Goal: Transaction & Acquisition: Purchase product/service

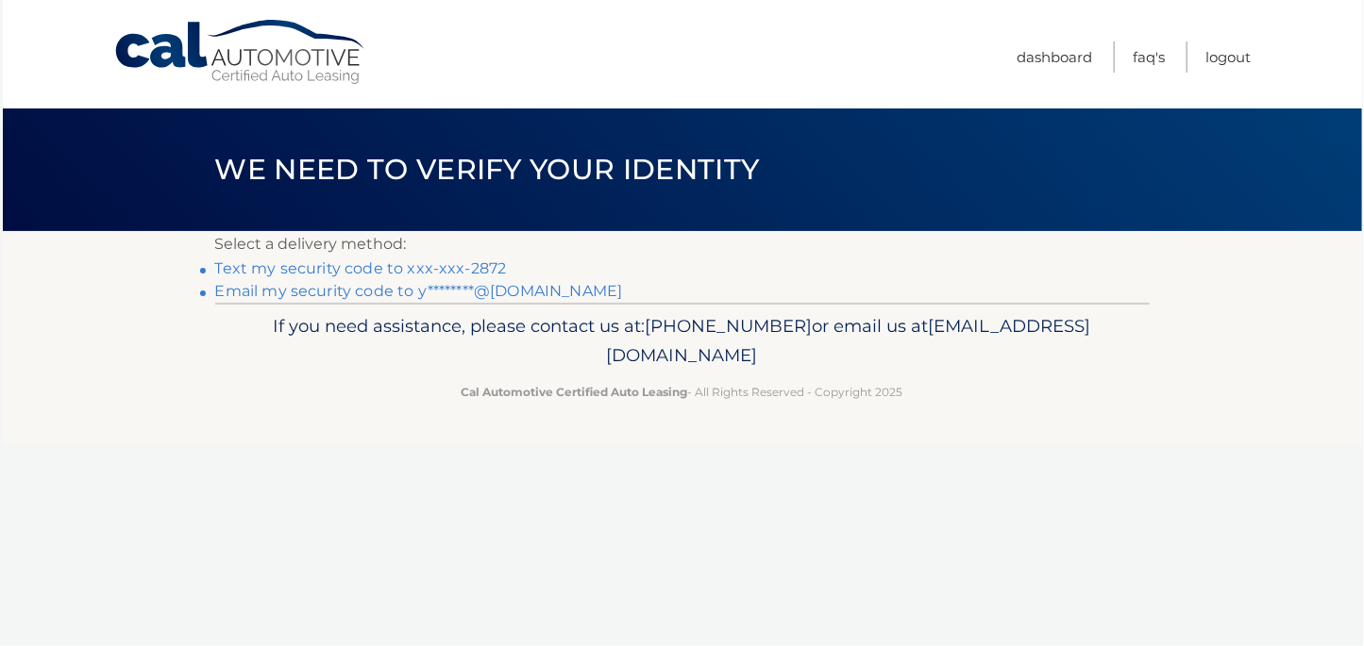
click at [461, 267] on link "Text my security code to xxx-xxx-2872" at bounding box center [361, 269] width 292 height 18
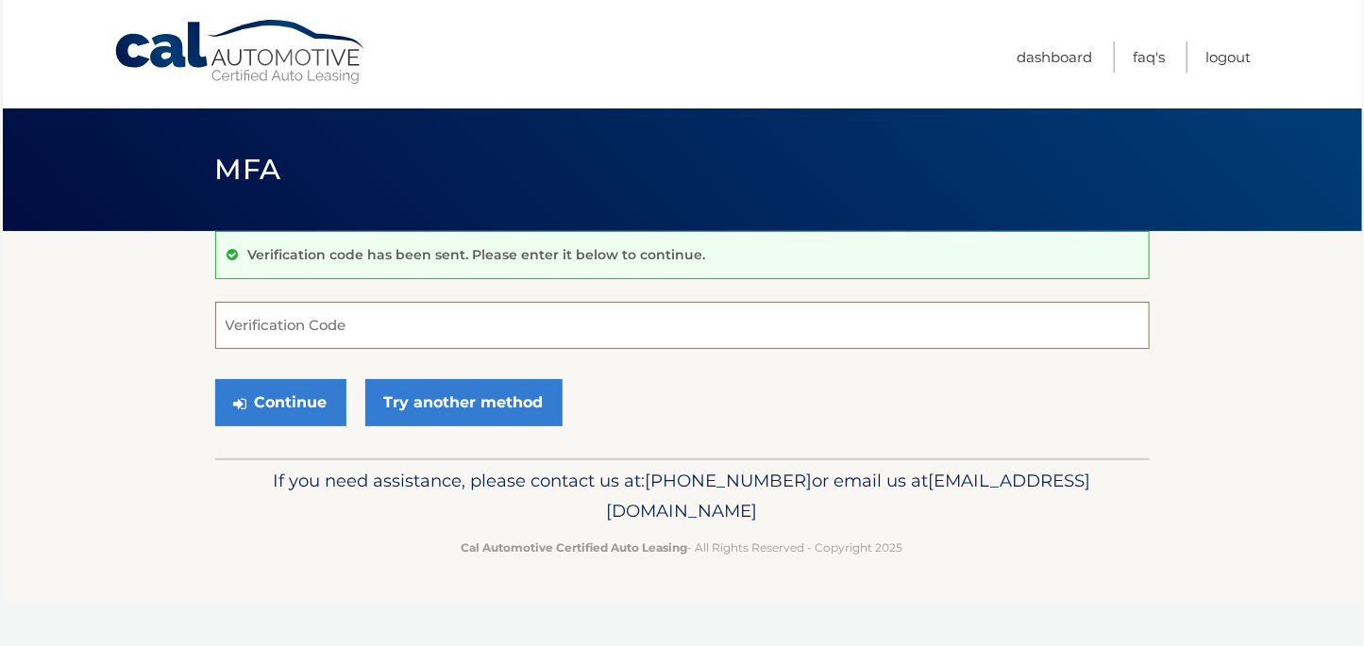
click at [357, 328] on input "Verification Code" at bounding box center [682, 325] width 934 height 47
type input "963954"
click at [298, 407] on button "Continue" at bounding box center [280, 402] width 131 height 47
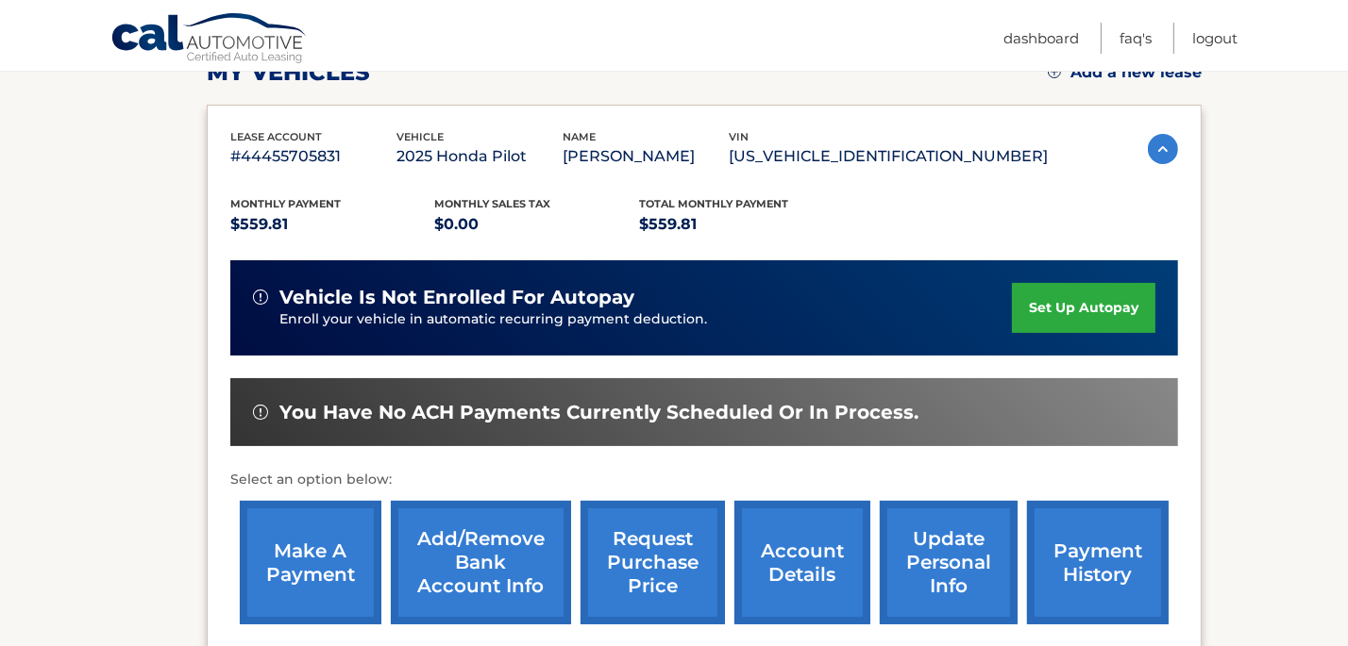
scroll to position [321, 0]
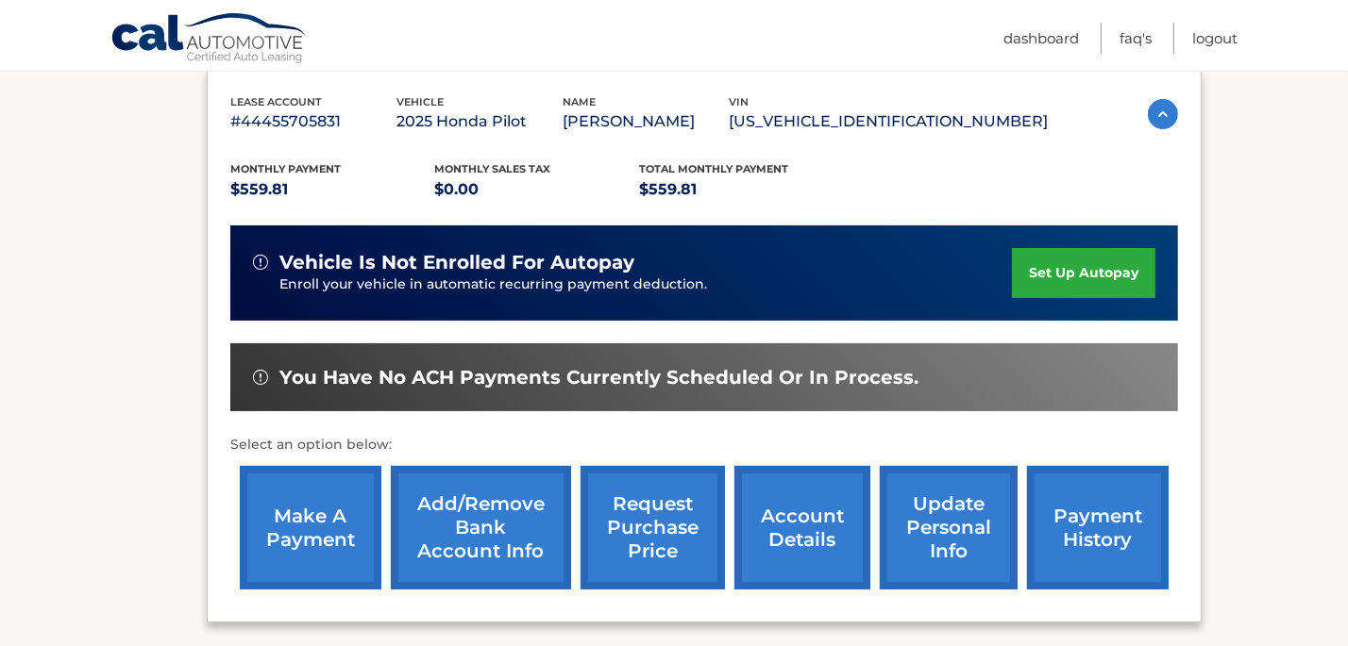
click at [310, 522] on link "make a payment" at bounding box center [311, 528] width 142 height 124
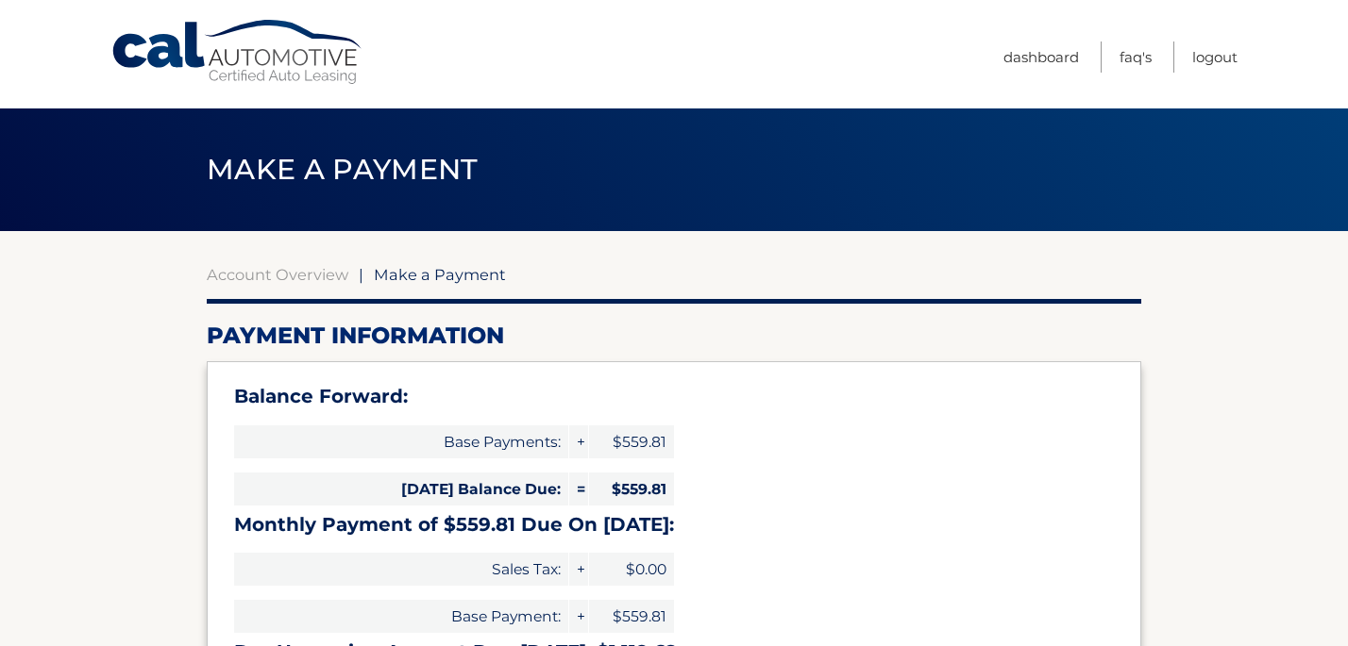
select select "OTY0YzNkNWItM2FjMC00ZTkyLWI2ZDAtNTI3MWE0MjliZGMw"
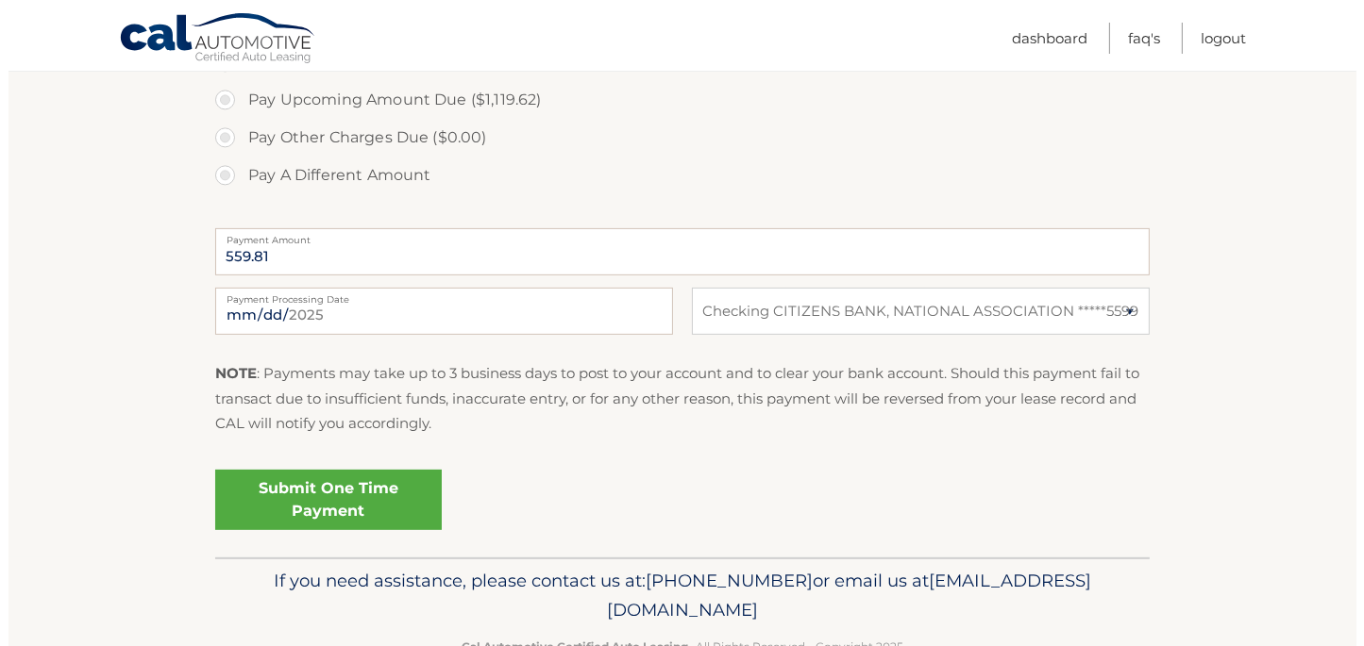
scroll to position [750, 0]
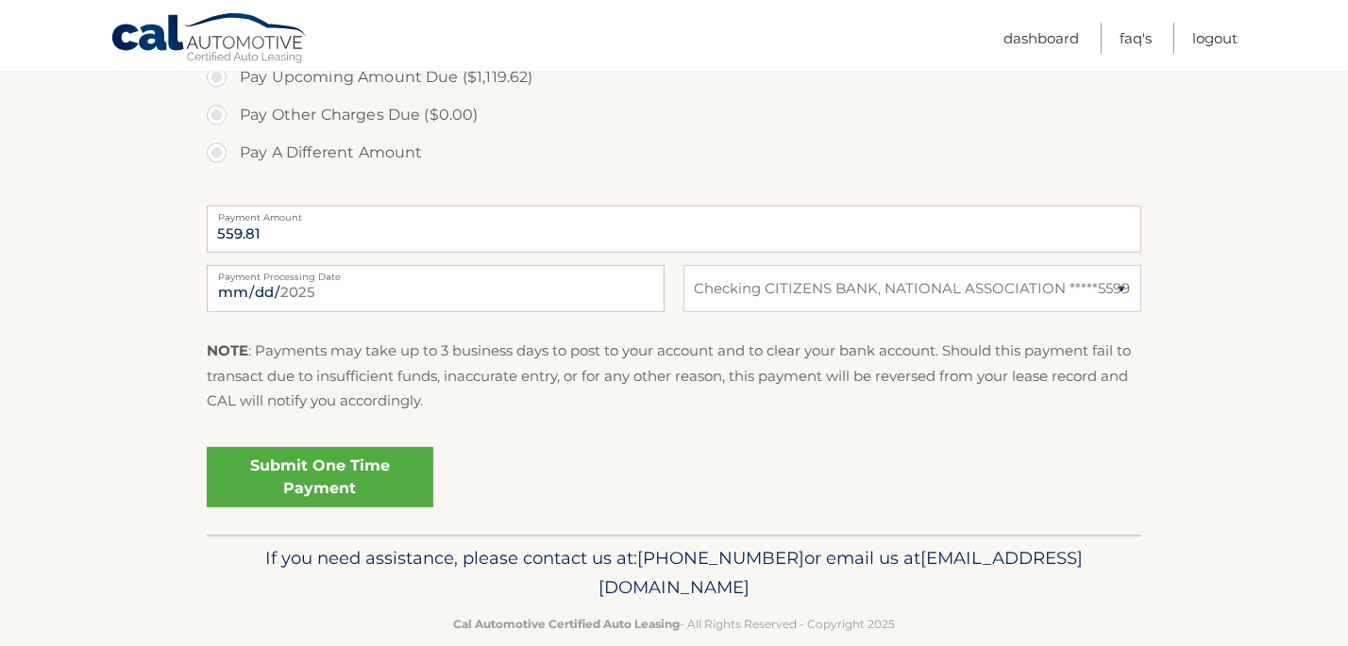
click at [316, 478] on link "Submit One Time Payment" at bounding box center [320, 477] width 226 height 60
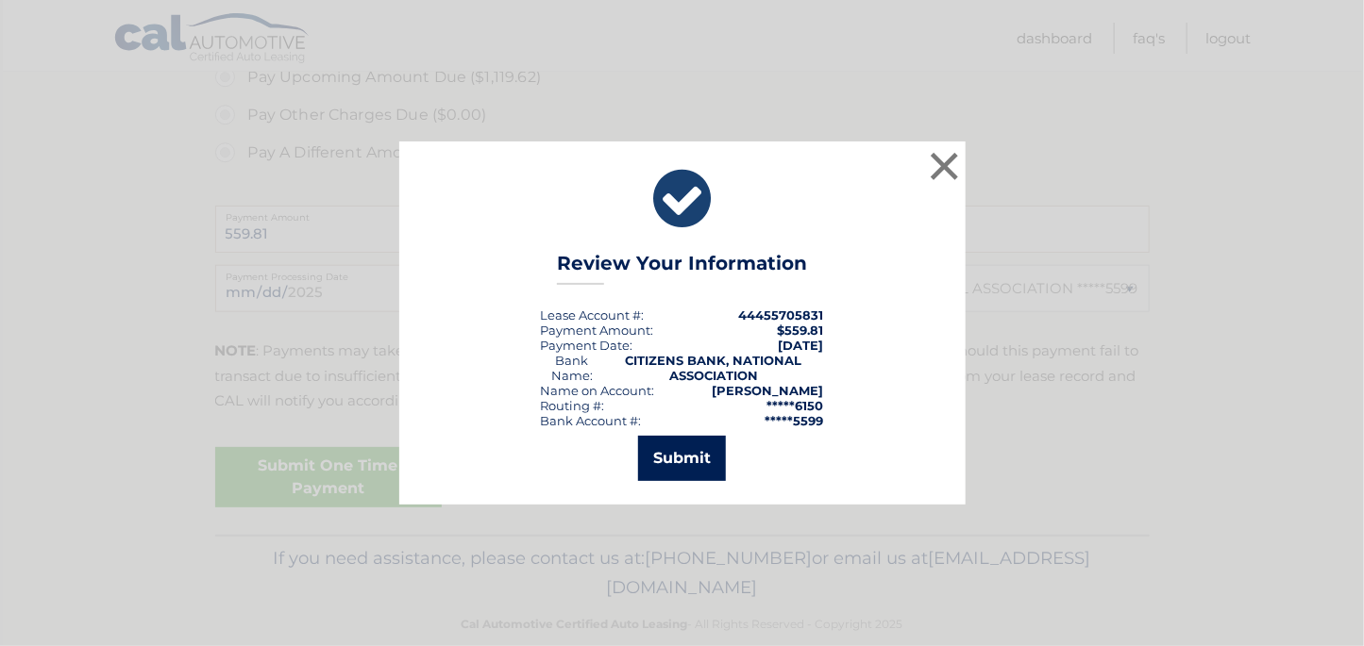
click at [676, 468] on button "Submit" at bounding box center [682, 458] width 88 height 45
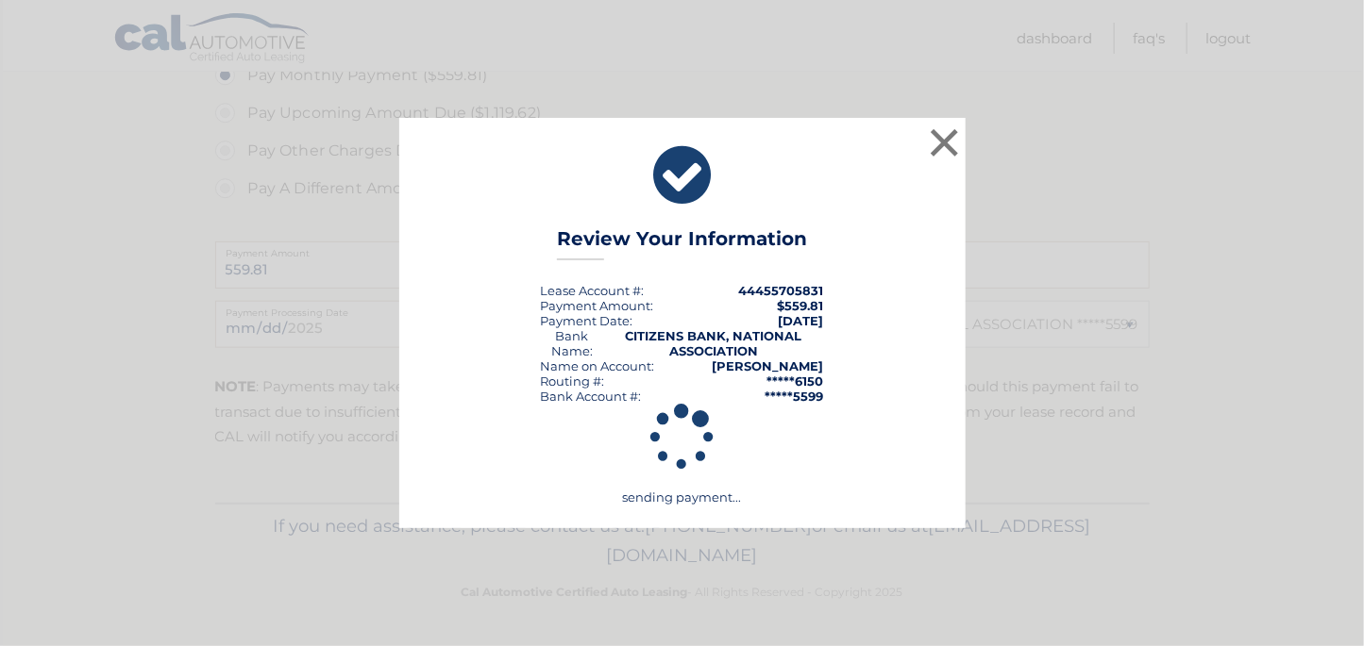
scroll to position [713, 0]
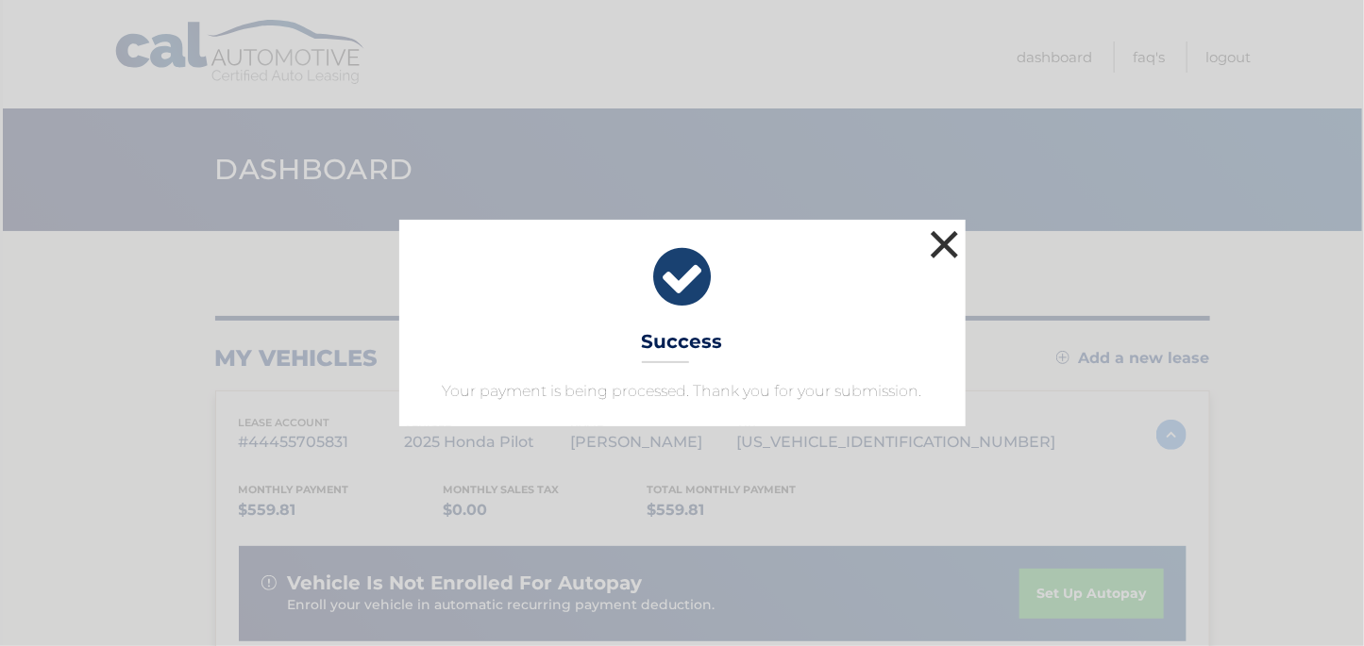
click at [951, 243] on button "×" at bounding box center [945, 245] width 38 height 38
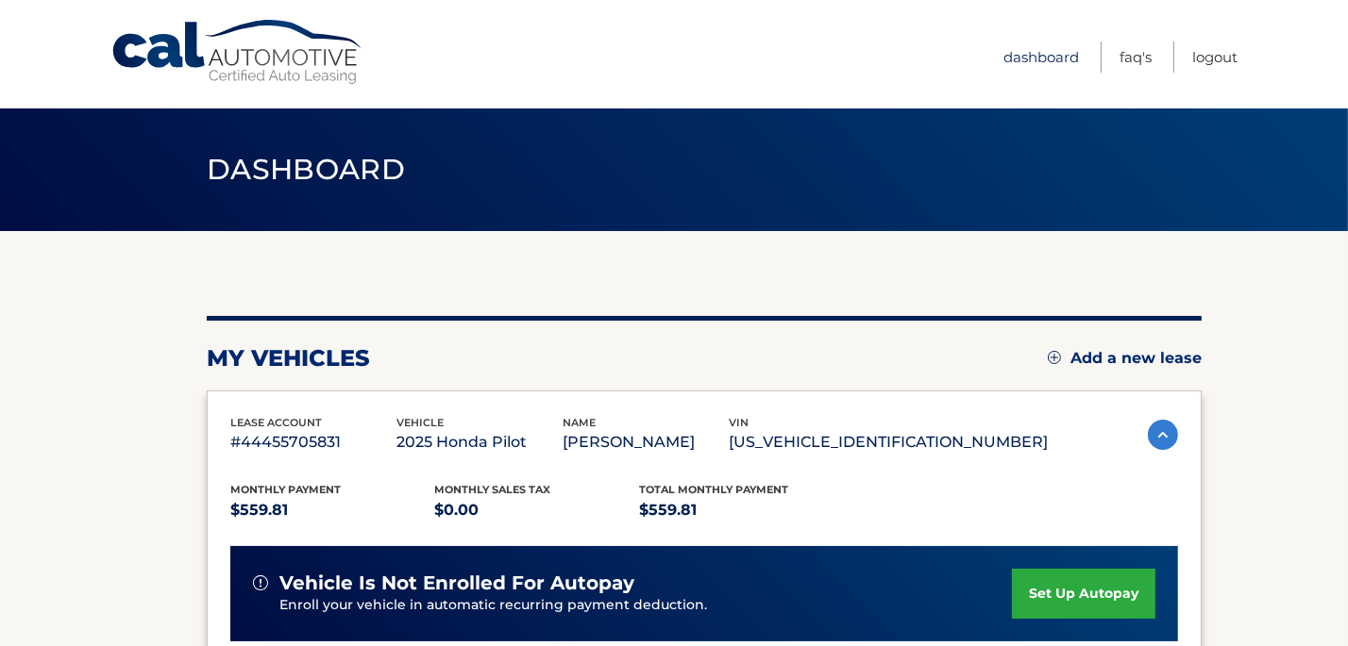
click at [1042, 61] on link "Dashboard" at bounding box center [1040, 57] width 75 height 31
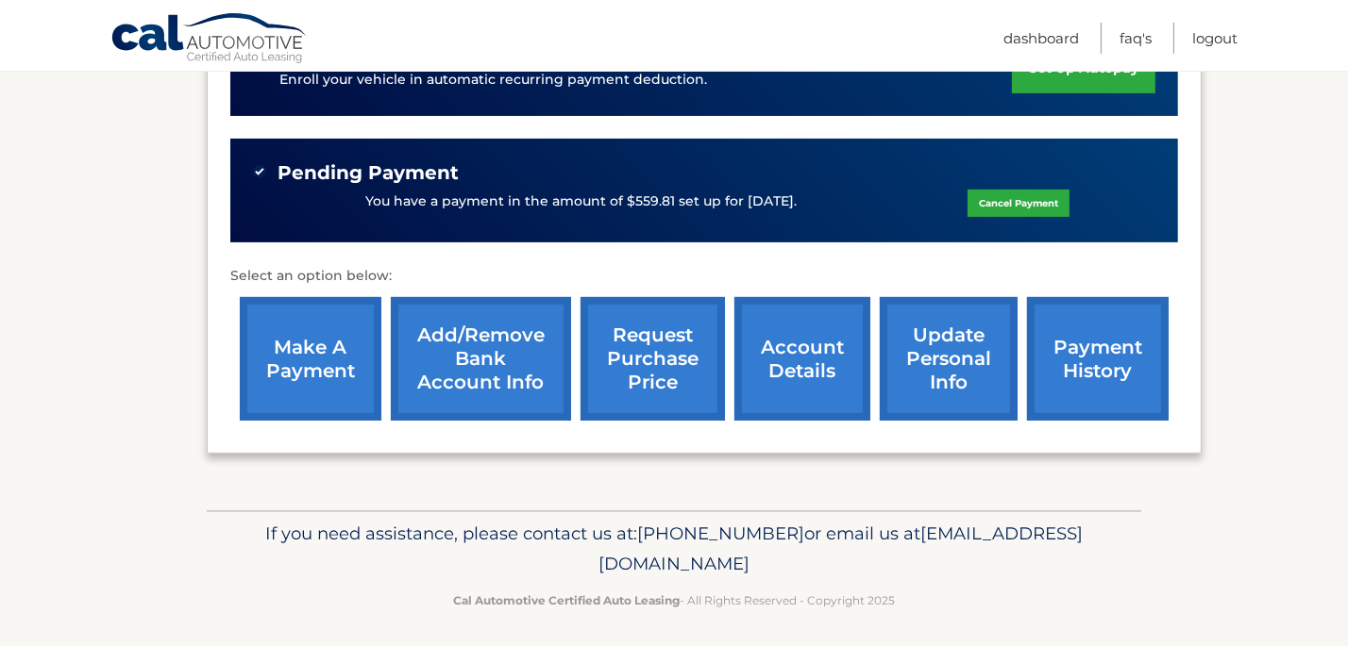
scroll to position [530, 0]
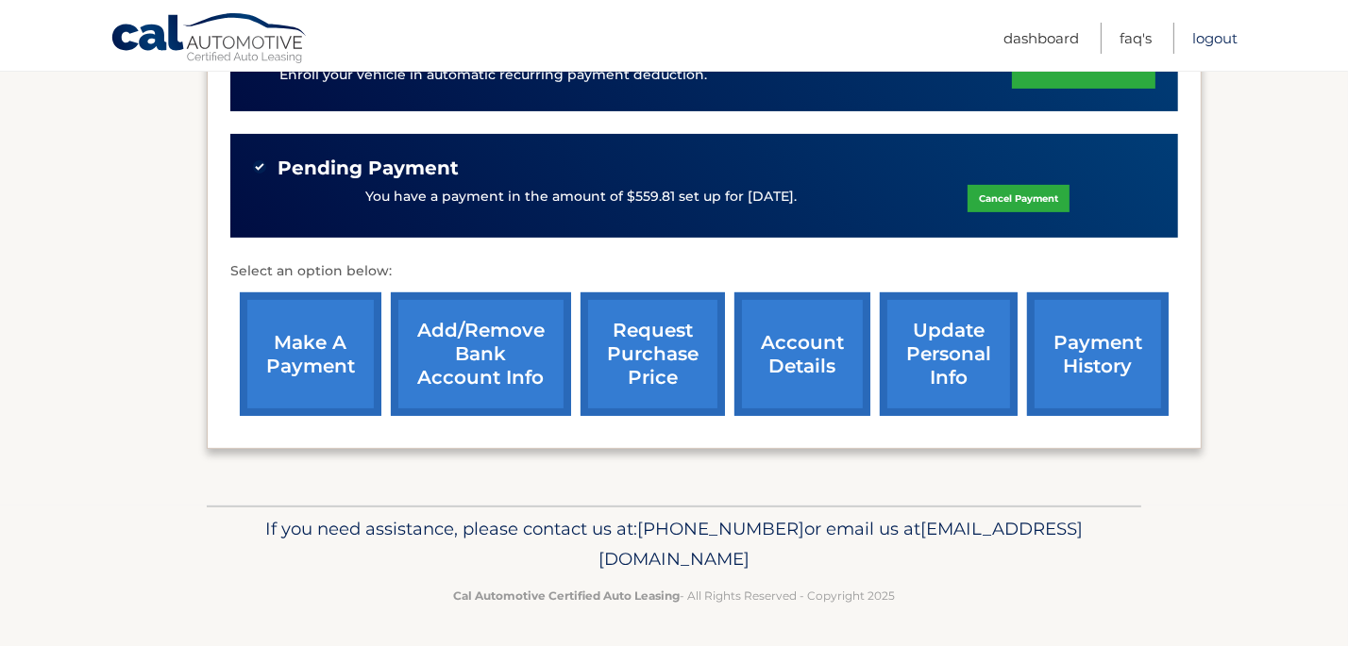
click at [1199, 36] on link "Logout" at bounding box center [1214, 38] width 45 height 31
